Goal: Task Accomplishment & Management: Manage account settings

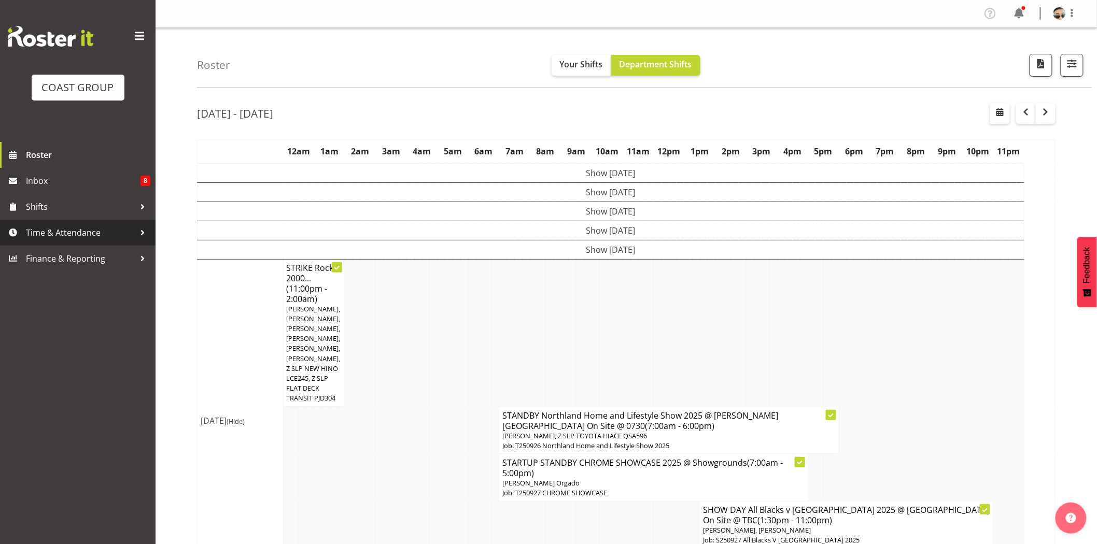
click at [50, 239] on span "Time & Attendance" at bounding box center [80, 233] width 109 height 16
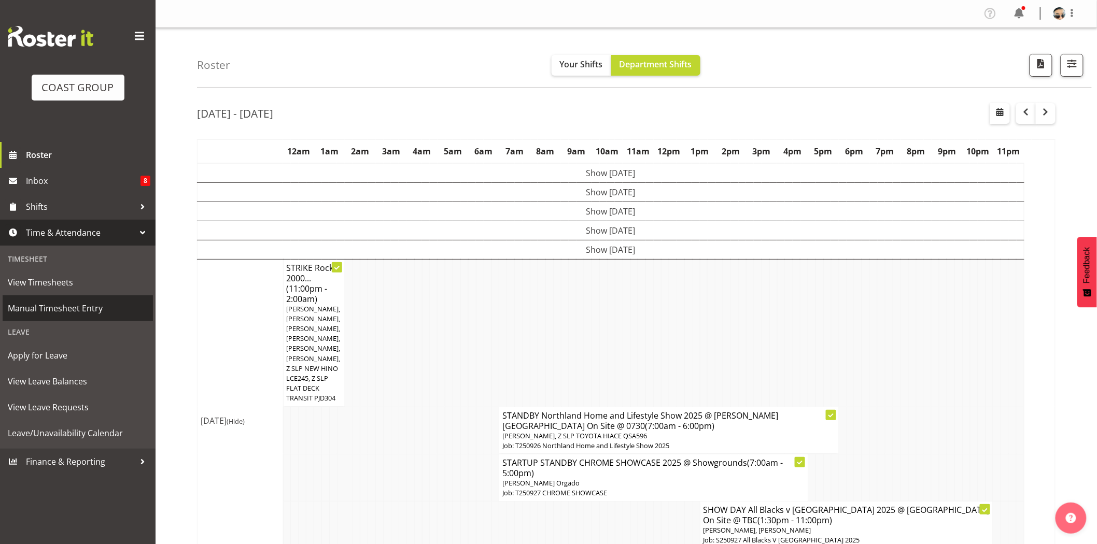
click at [50, 313] on span "Manual Timesheet Entry" at bounding box center [78, 309] width 140 height 16
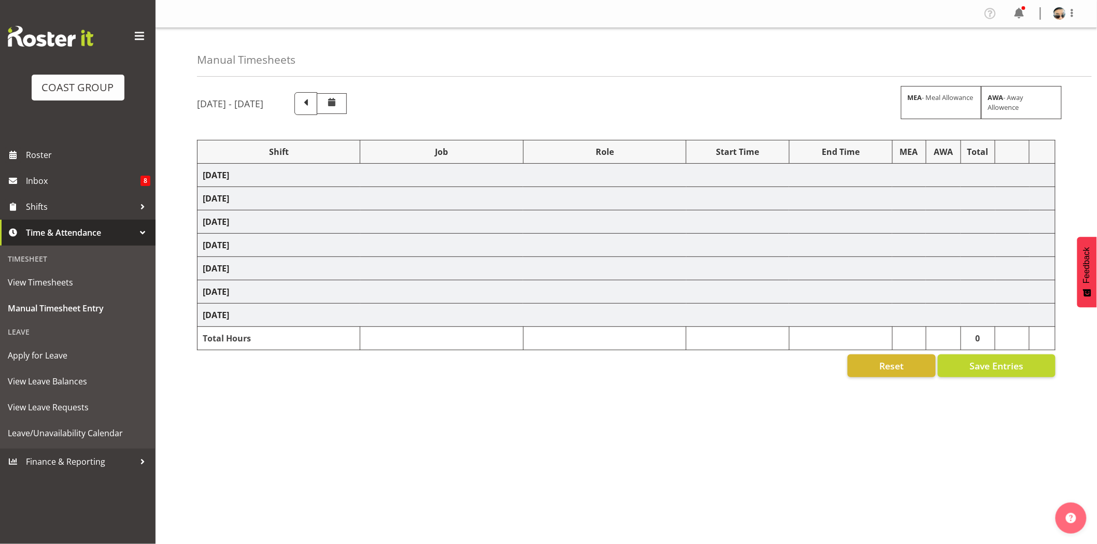
select select "66173"
select select "9156"
select select "82598"
select select "77863"
select select "10218"
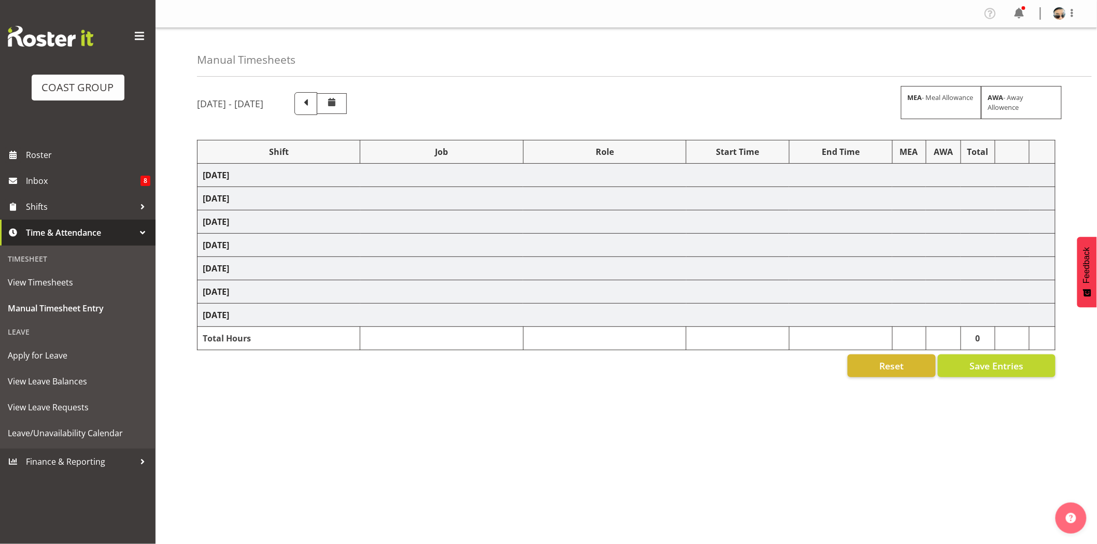
select select "82723"
select select "10718"
select select "66173"
select select "9156"
select select "66173"
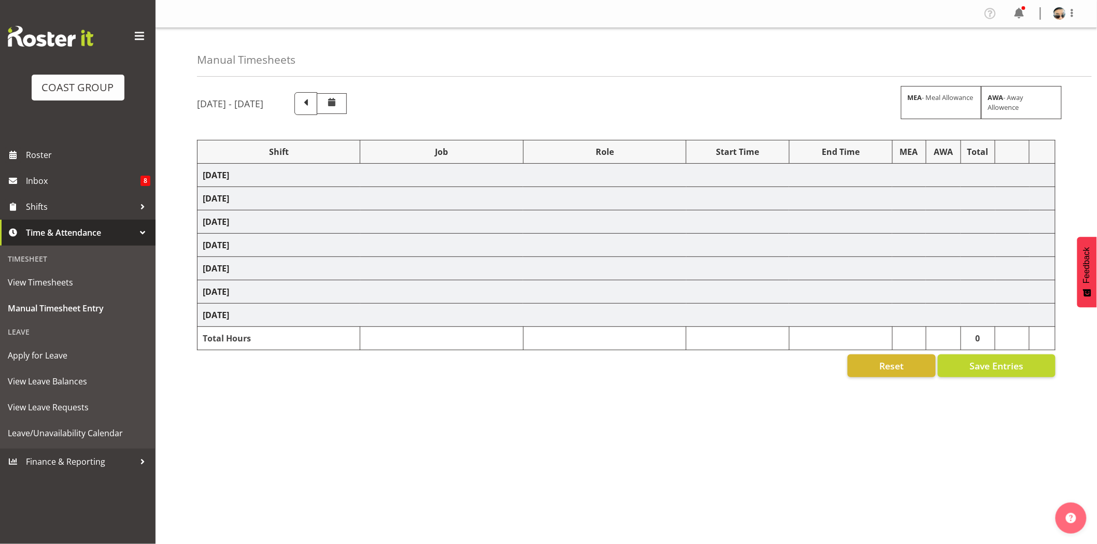
select select "9156"
select select "82723"
select select "10718"
select select "66173"
select select "9156"
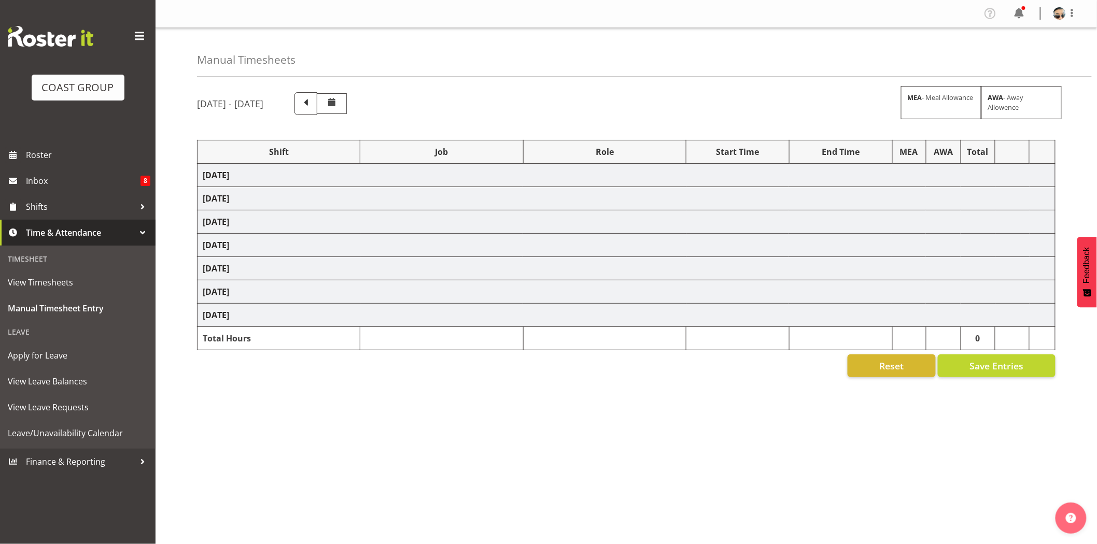
select select "66173"
select select "9156"
select select "66173"
select select "9156"
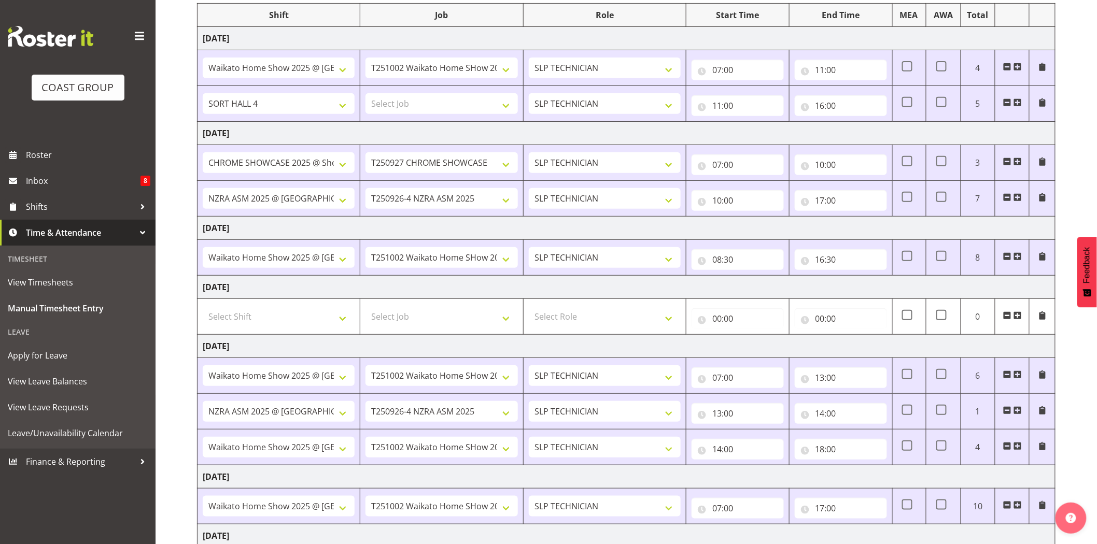
scroll to position [244, 0]
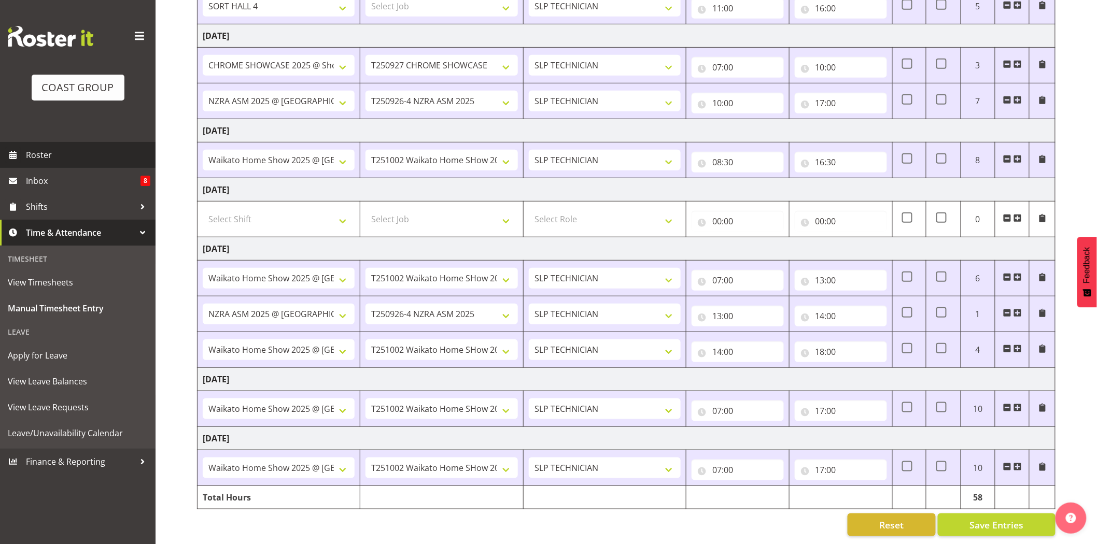
click at [14, 155] on span at bounding box center [13, 155] width 16 height 16
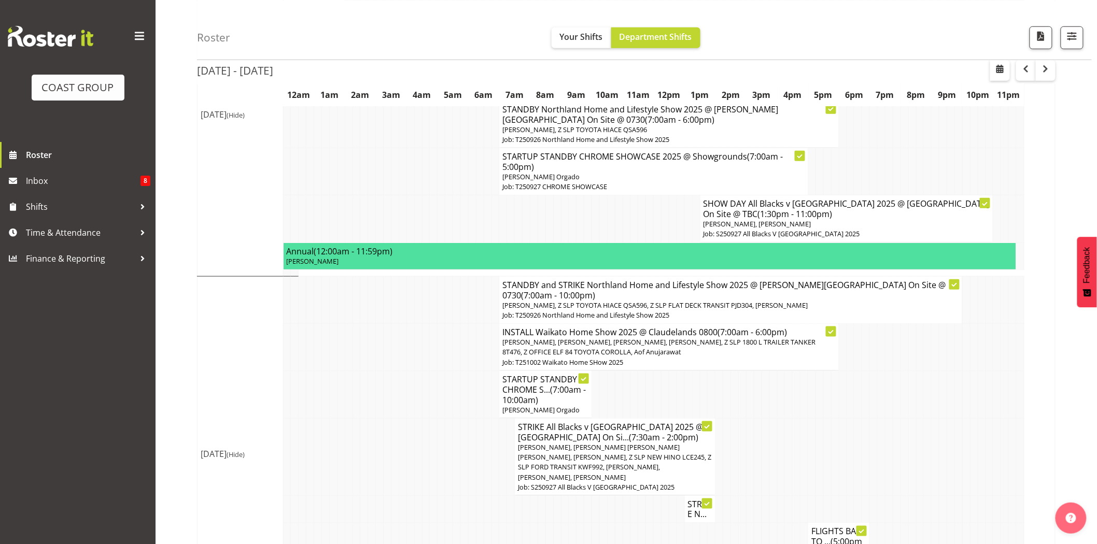
scroll to position [308, 0]
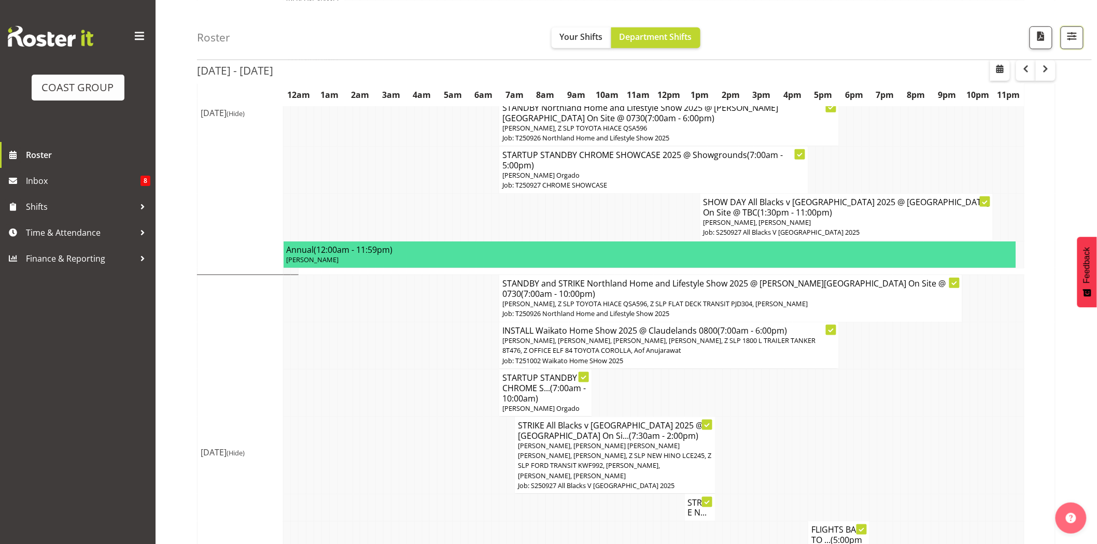
drag, startPoint x: 1073, startPoint y: 39, endPoint x: 1065, endPoint y: 63, distance: 24.6
click at [1073, 40] on span "button" at bounding box center [1071, 35] width 13 height 13
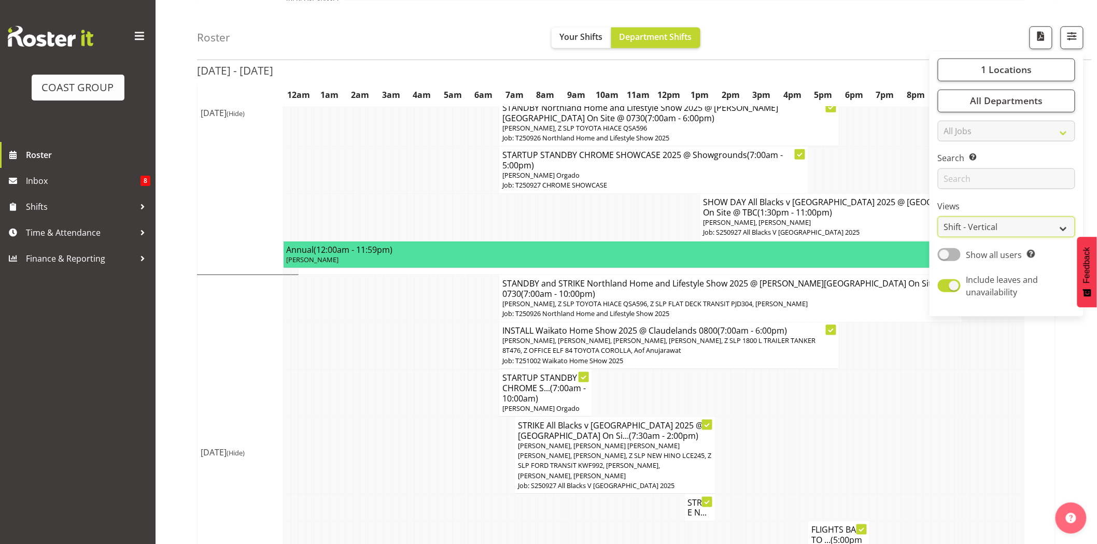
click at [1010, 224] on select "Staff Role Shift - Horizontal Shift - Vertical Staff - Location" at bounding box center [1006, 227] width 137 height 21
select select "staff"
click at [938, 237] on select "Staff Role Shift - Horizontal Shift - Vertical Staff - Location" at bounding box center [1006, 227] width 137 height 21
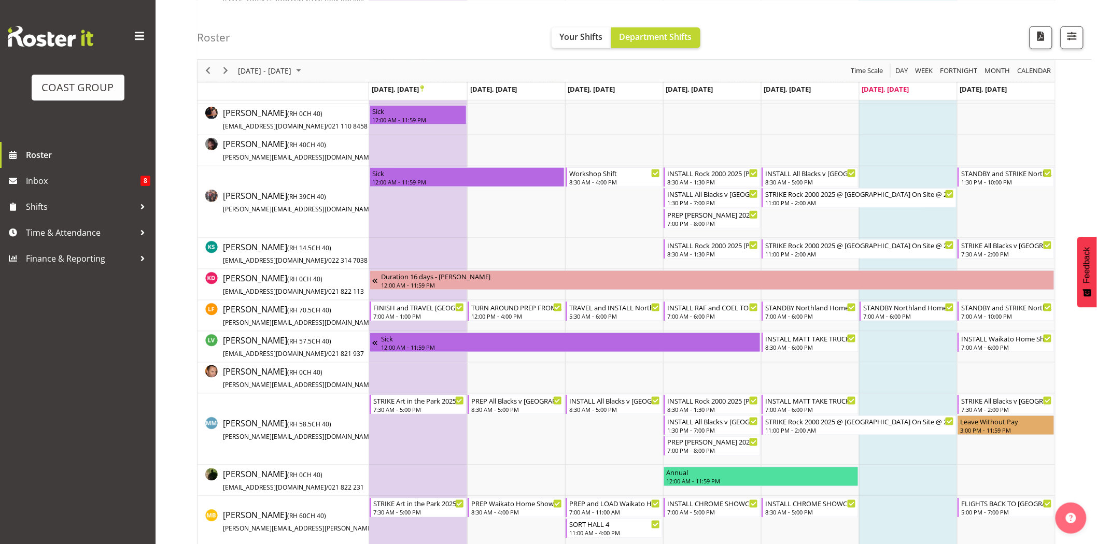
scroll to position [399, 0]
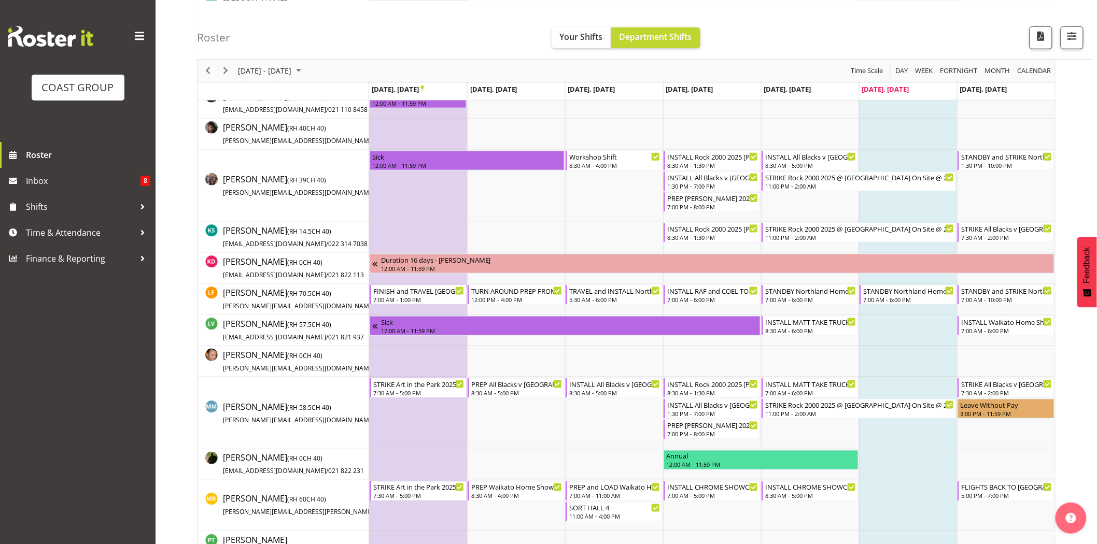
click at [836, 12] on div "Roster Your Shifts Department Shifts 1 Locations Clear CARLTON EVENTS Carlton H…" at bounding box center [644, 30] width 894 height 60
click at [221, 72] on span "Next" at bounding box center [225, 70] width 12 height 13
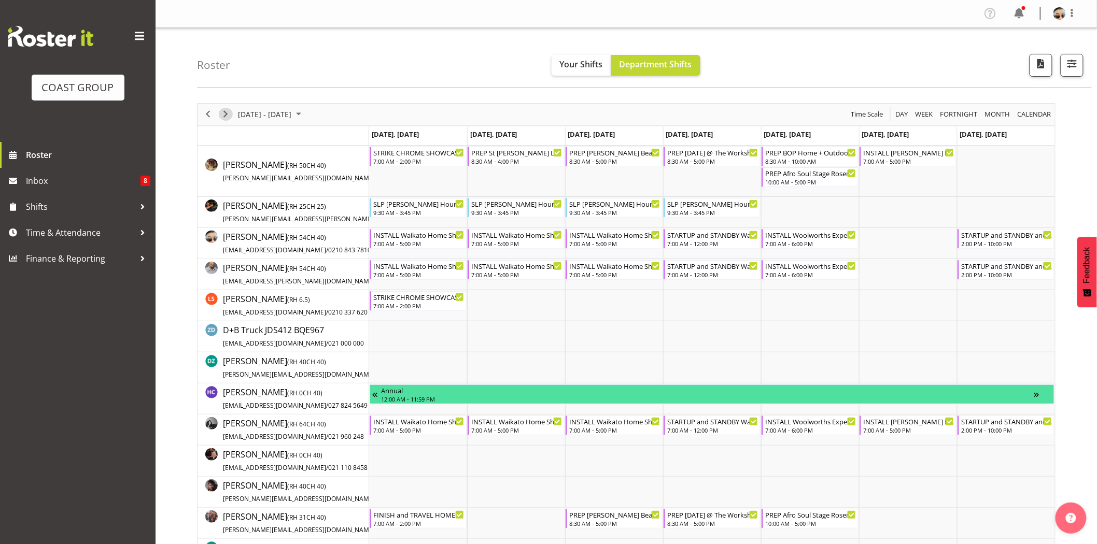
click at [224, 112] on span "Next" at bounding box center [225, 114] width 12 height 13
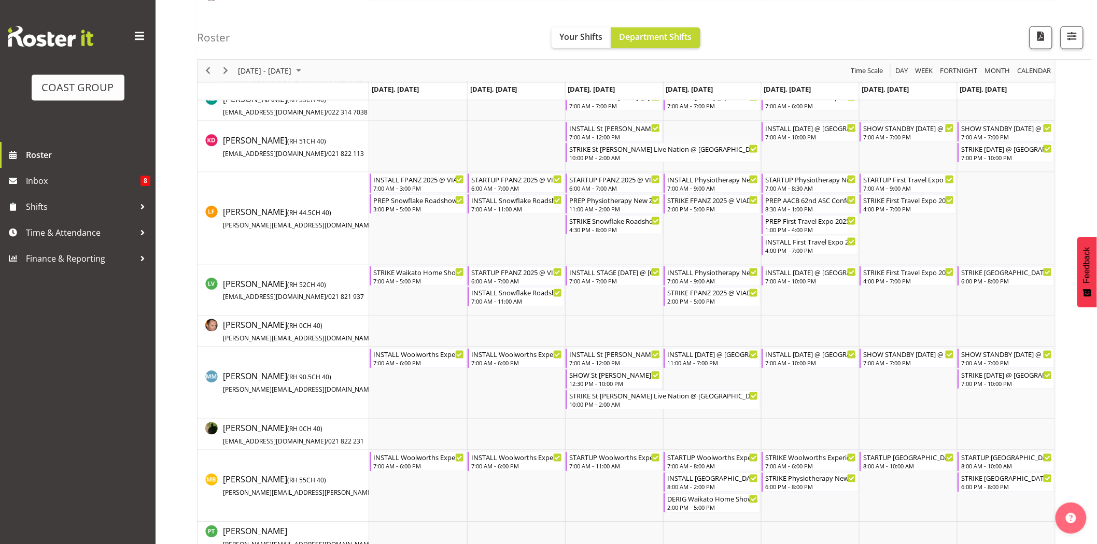
scroll to position [540, 0]
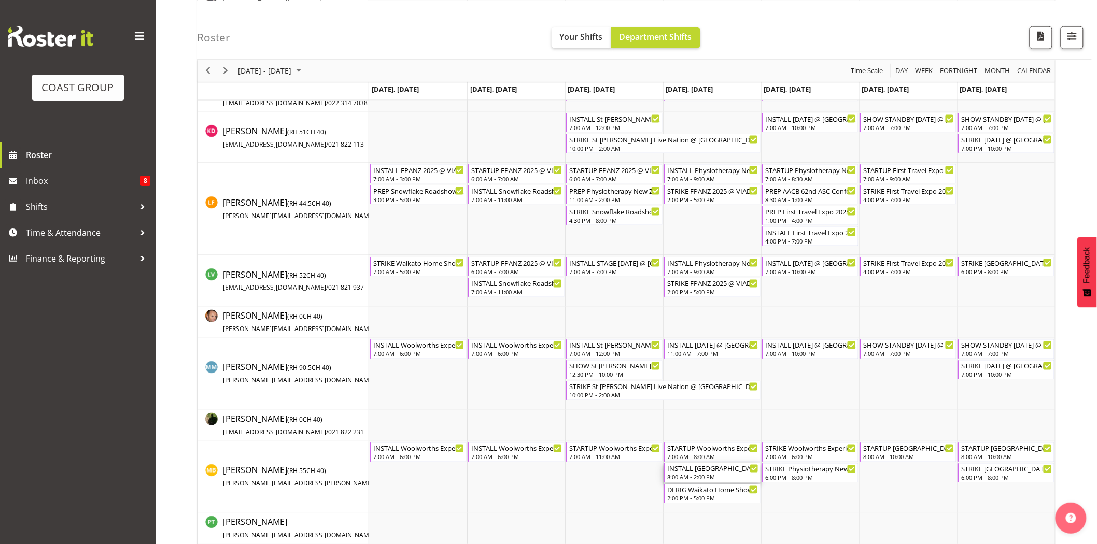
click at [728, 468] on div "INSTALL South East Asia Festival @ Auckland Showgrounds Hall 6" at bounding box center [712, 468] width 91 height 10
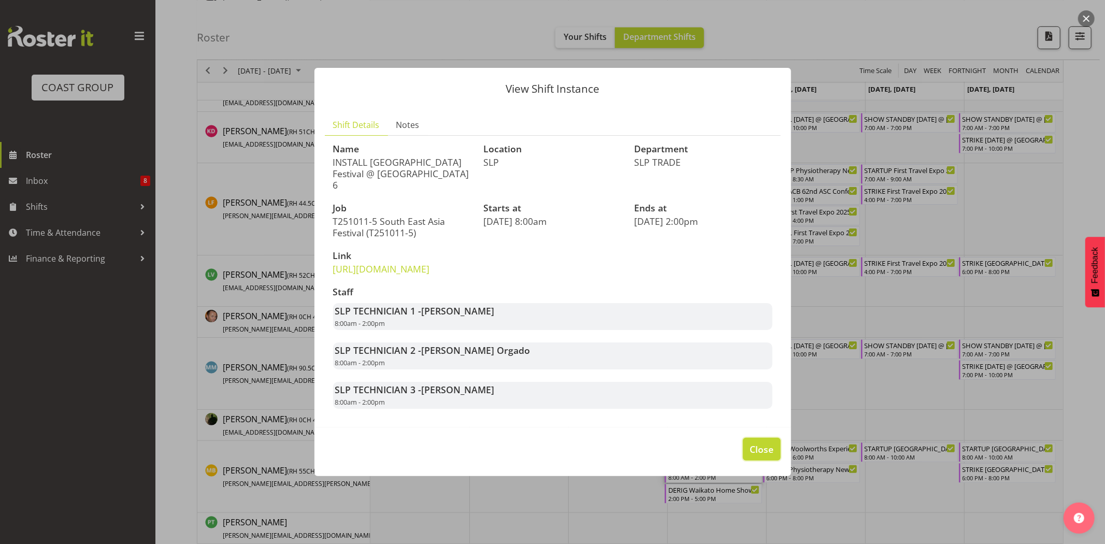
click at [768, 456] on span "Close" at bounding box center [762, 449] width 24 height 13
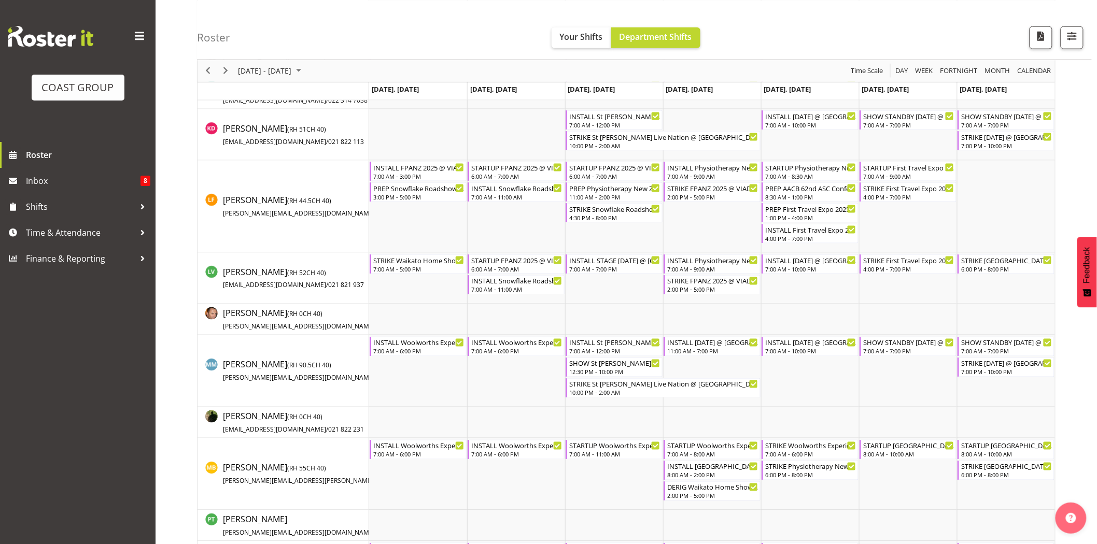
scroll to position [546, 0]
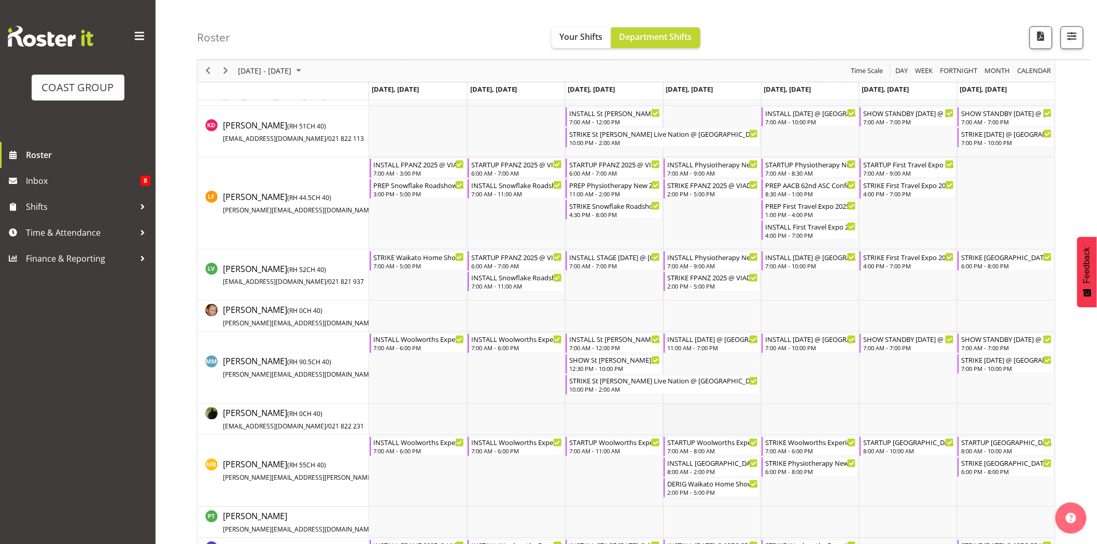
click at [731, 410] on td "Timeline Week of October 11, 2025" at bounding box center [712, 419] width 98 height 31
click at [798, 464] on div "STRIKE Physiotherapy New Zealand Business Symposium 2025 @ Novotel AKL Airport …" at bounding box center [810, 463] width 91 height 10
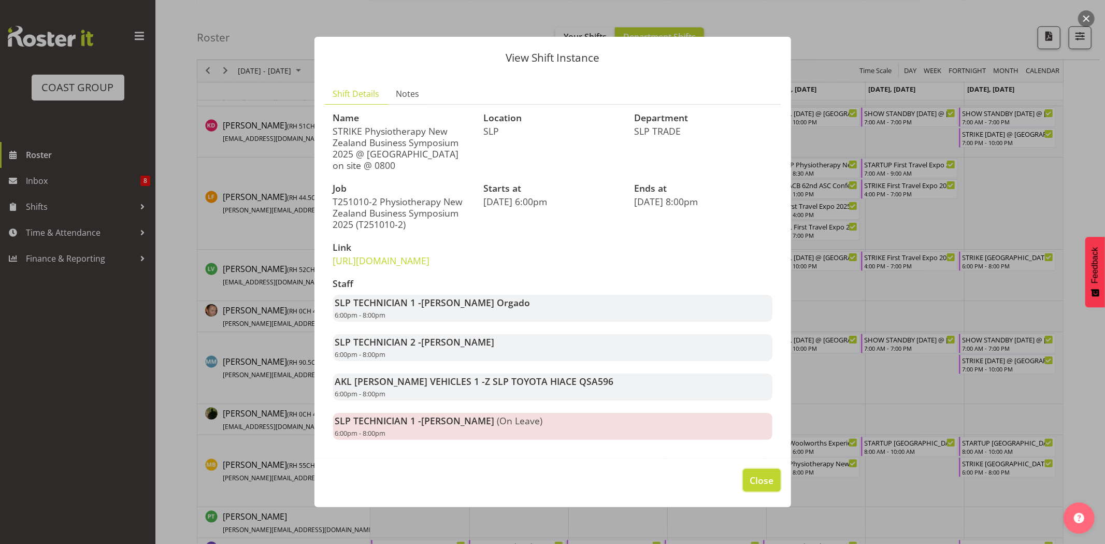
click at [758, 487] on span "Close" at bounding box center [762, 480] width 24 height 13
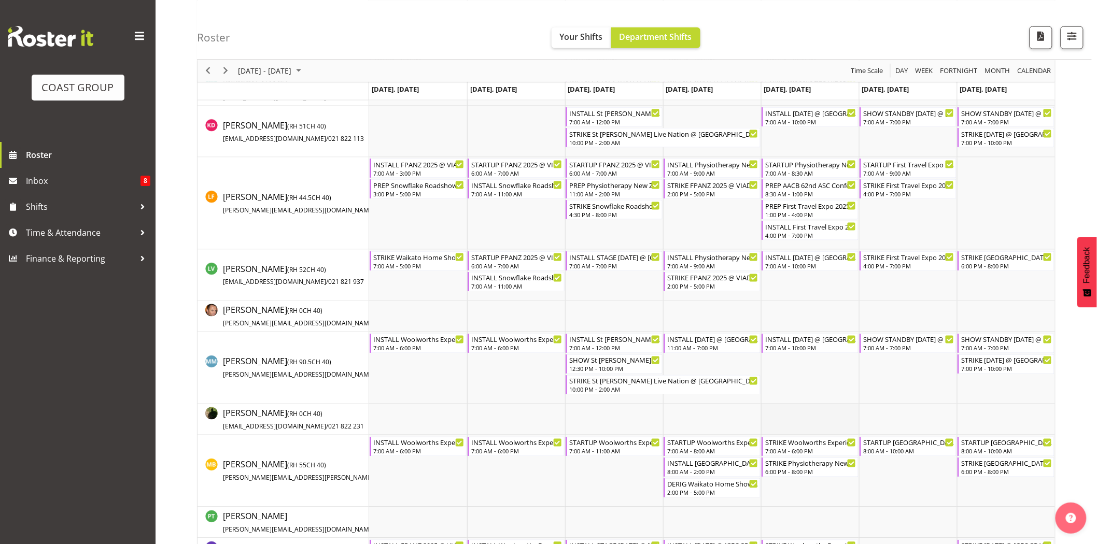
click at [786, 422] on td "Timeline Week of October 11, 2025" at bounding box center [810, 419] width 98 height 31
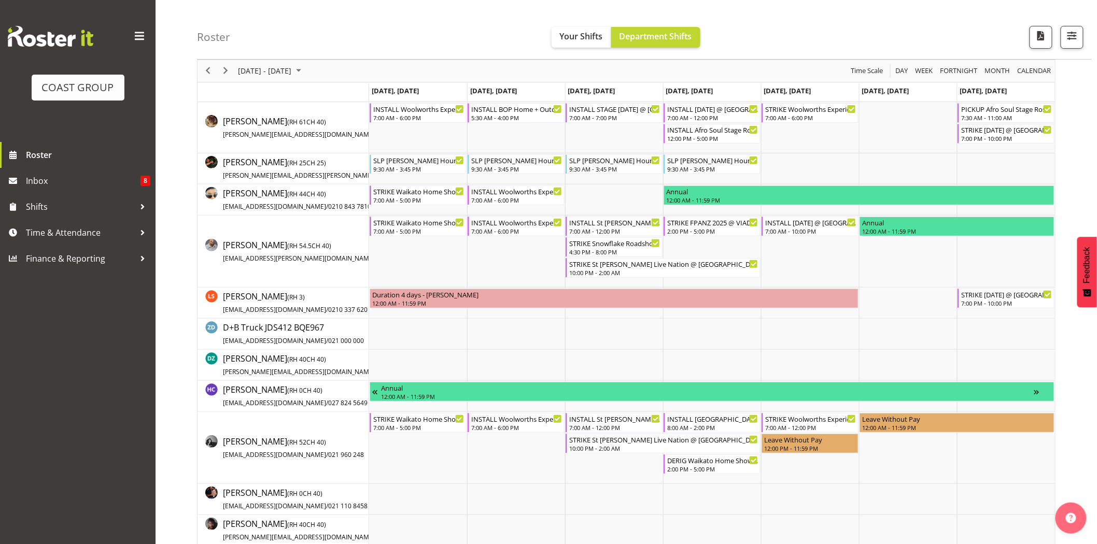
scroll to position [0, 0]
